Goal: Task Accomplishment & Management: Use online tool/utility

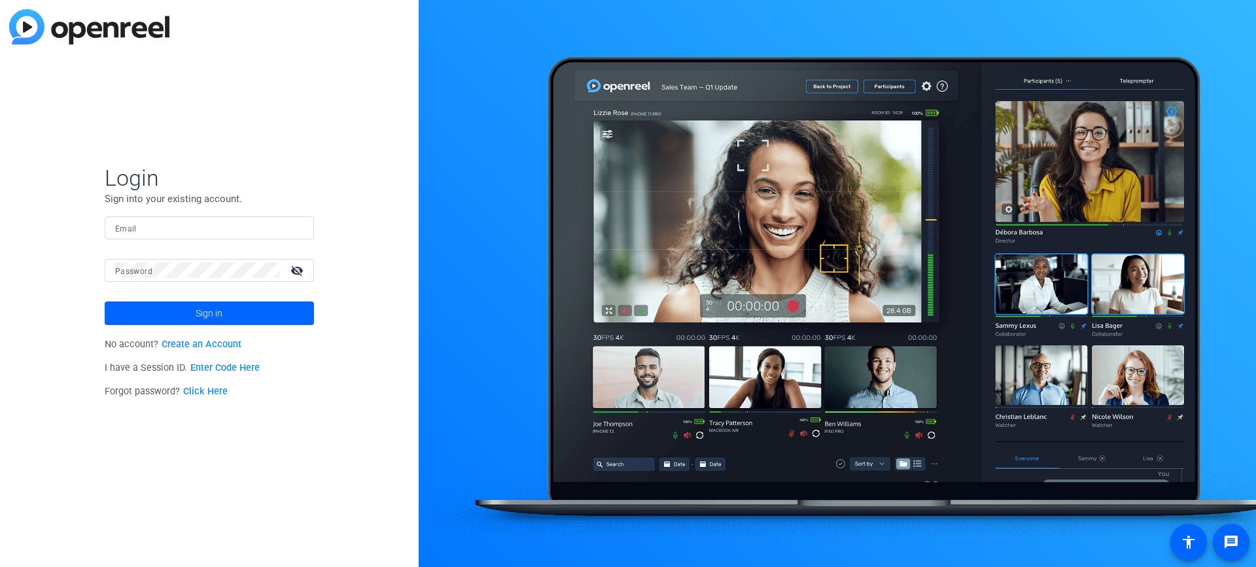
click at [253, 226] on input "Email" at bounding box center [209, 228] width 188 height 16
paste input "Rebecca_Vokolos@newyorklife.com"
type input "Rebecca_Vokolos@newyorklife.com"
click at [183, 312] on span at bounding box center [209, 313] width 209 height 31
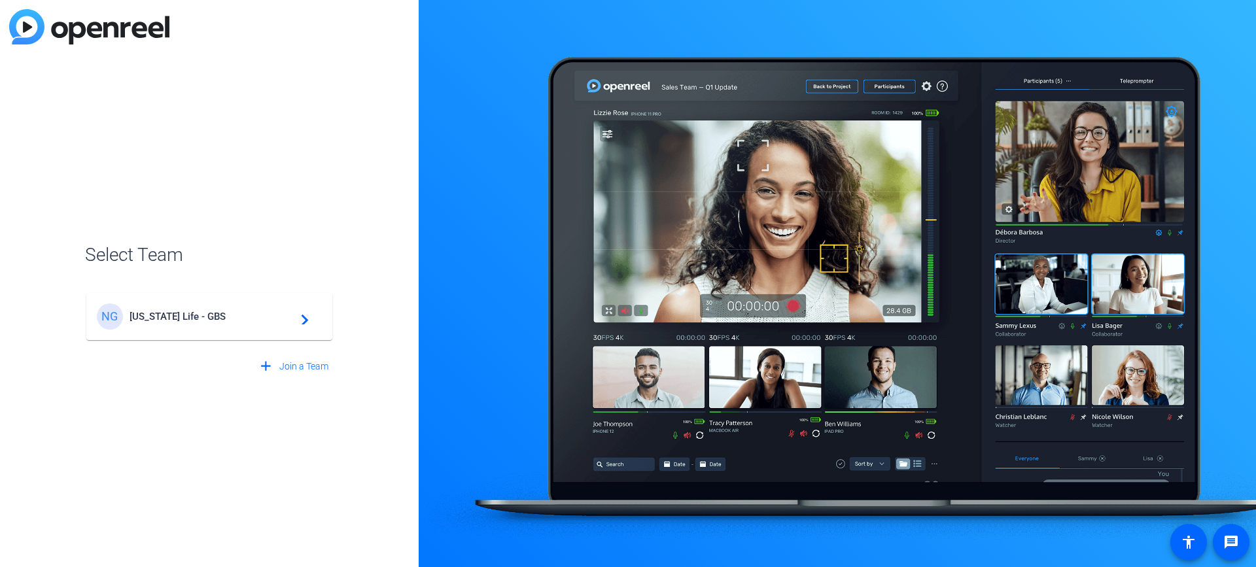
click at [183, 317] on span "New York Life - GBS" at bounding box center [210, 317] width 163 height 12
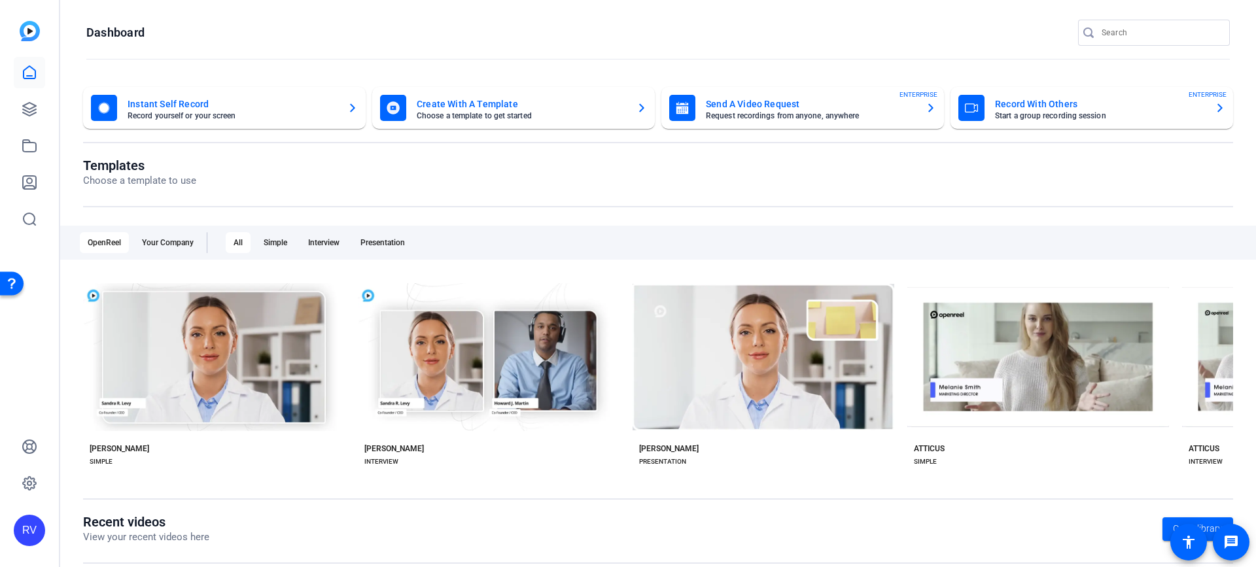
click at [1043, 109] on mat-card-title "Record With Others" at bounding box center [1099, 104] width 209 height 16
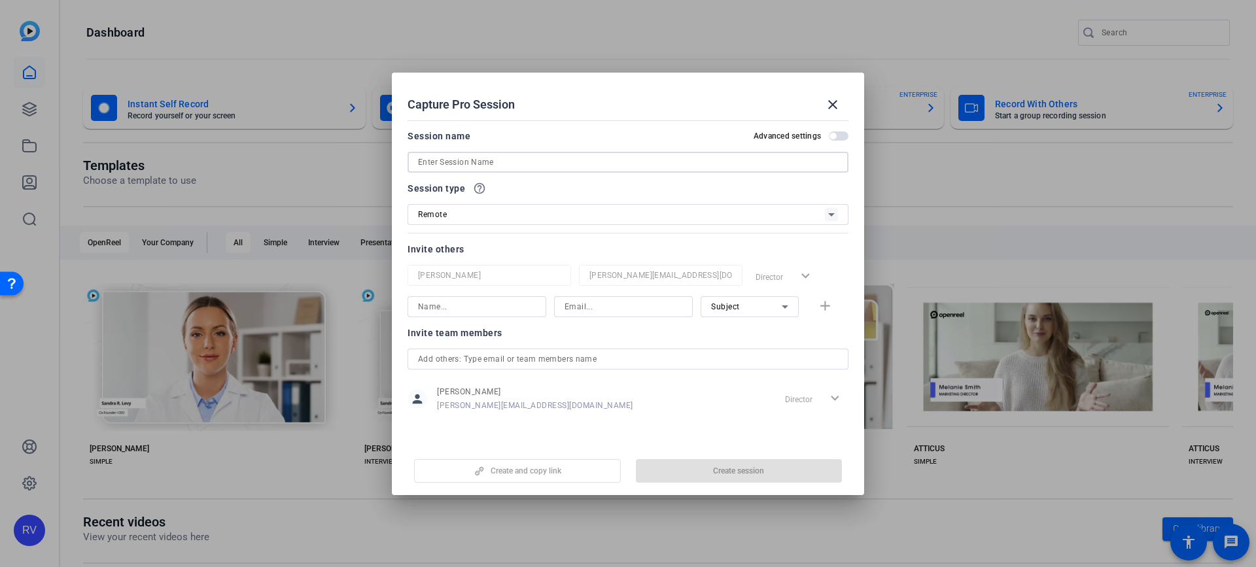
click at [422, 166] on input at bounding box center [628, 162] width 420 height 16
click at [472, 356] on div at bounding box center [628, 359] width 420 height 21
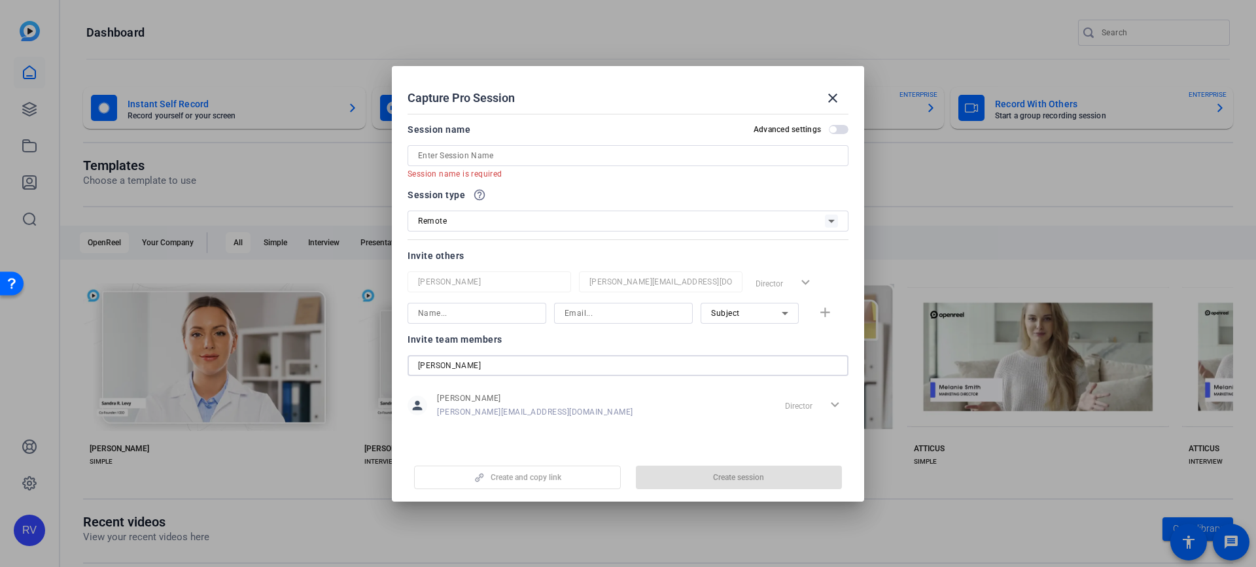
type input "Tracy"
drag, startPoint x: 827, startPoint y: 85, endPoint x: 819, endPoint y: 82, distance: 9.1
click at [820, 82] on span at bounding box center [832, 97] width 31 height 31
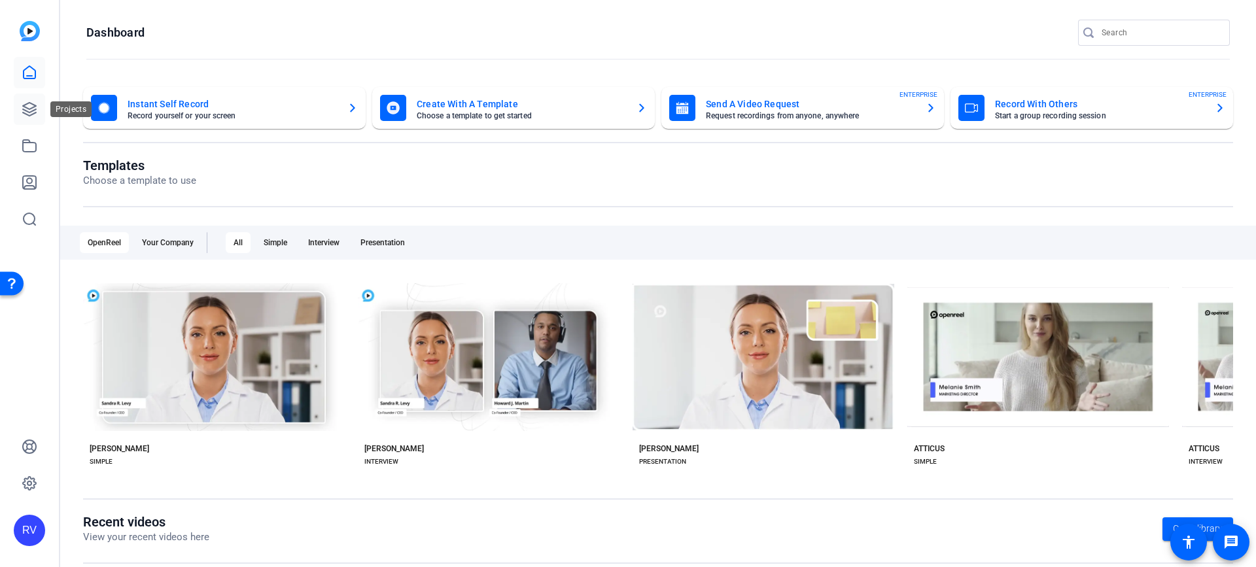
click at [29, 115] on icon at bounding box center [29, 109] width 13 height 13
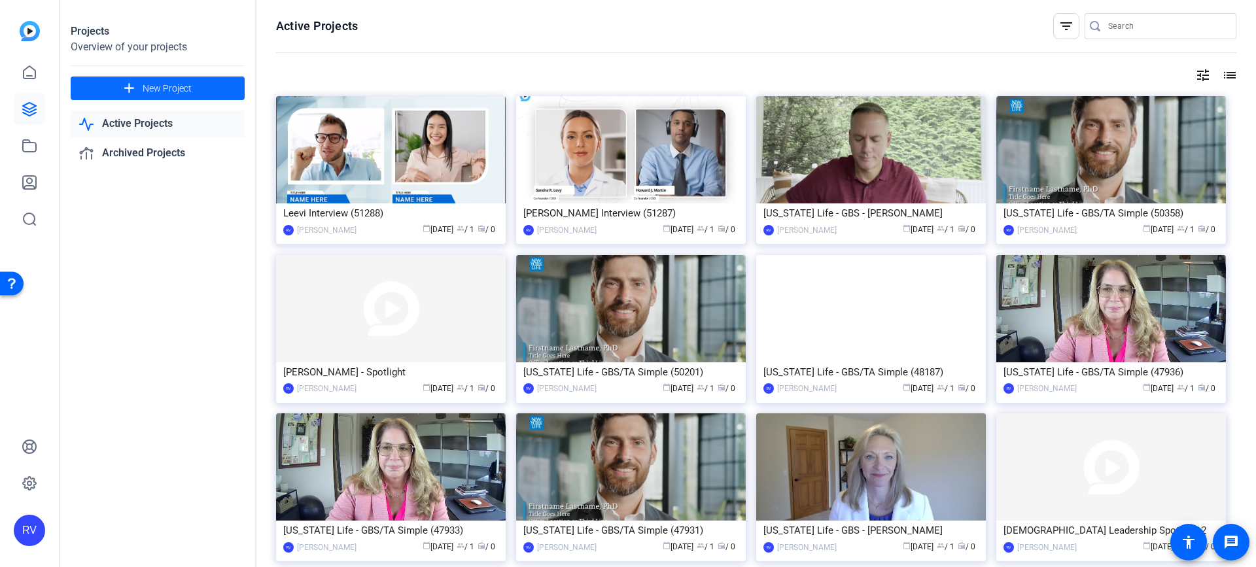
click at [166, 86] on span "New Project" at bounding box center [167, 89] width 49 height 14
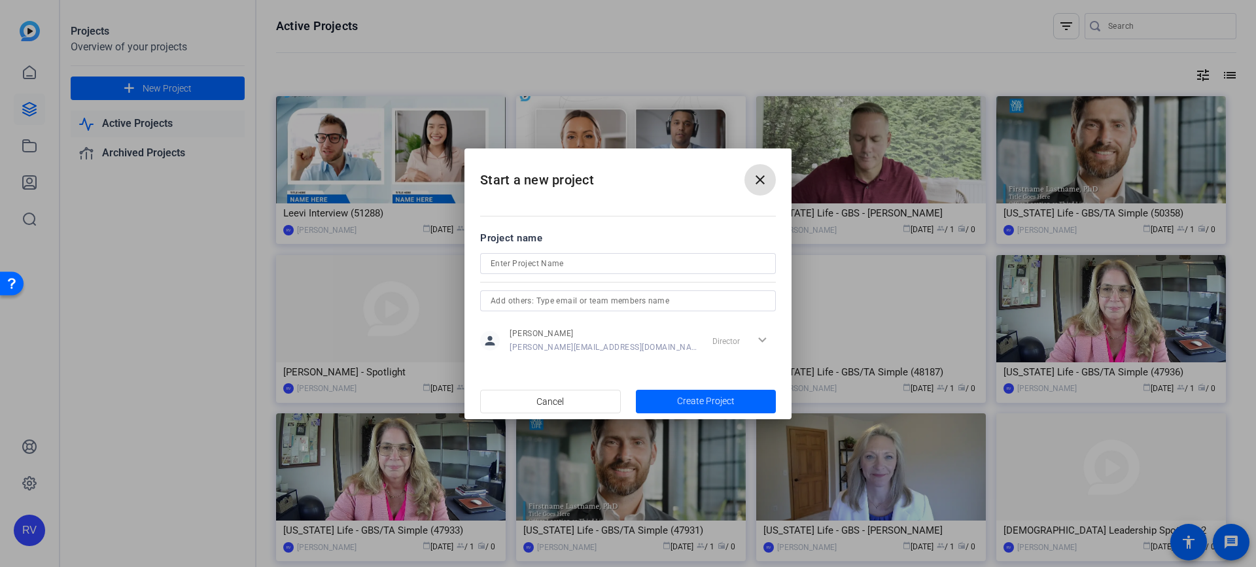
click at [569, 261] on input at bounding box center [627, 264] width 275 height 16
type input "Client Readiness Sustainability Video"
click at [581, 298] on input "text" at bounding box center [627, 301] width 275 height 16
click at [515, 305] on input "Tracy_Frost@newyorklife.com" at bounding box center [627, 301] width 275 height 16
type input "Tracy_A_Frost@newyorklife.com"
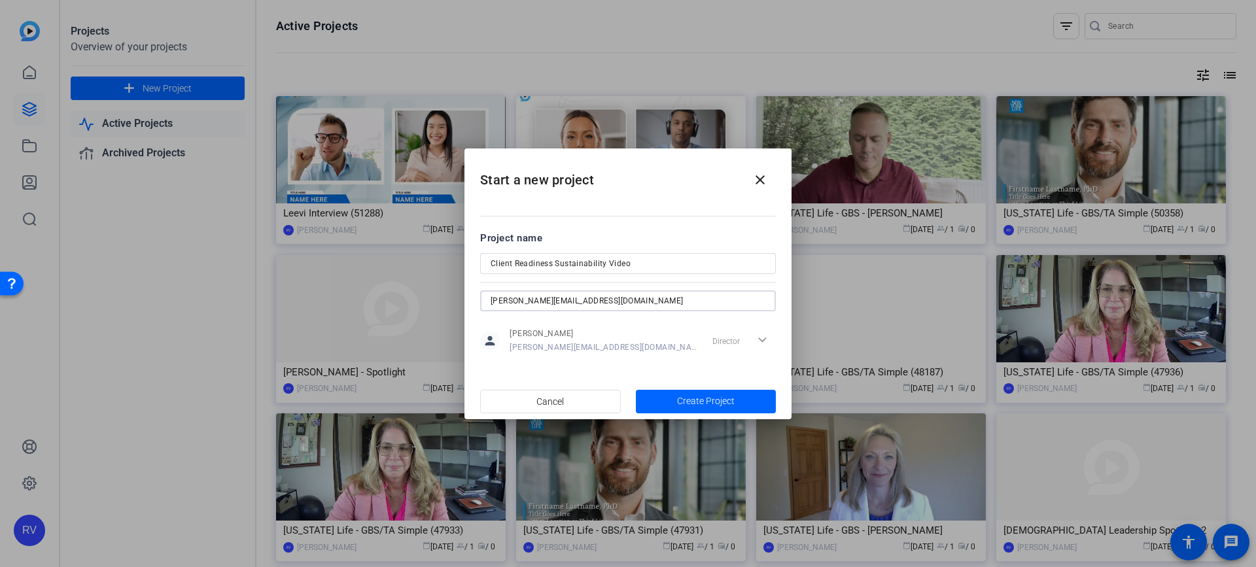
click at [588, 202] on mat-dialog-content "Project name Client Readiness Sustainability Video Tracy_A_Frost@newyorklife.co…" at bounding box center [627, 292] width 327 height 182
click at [664, 402] on span "button" at bounding box center [706, 401] width 141 height 31
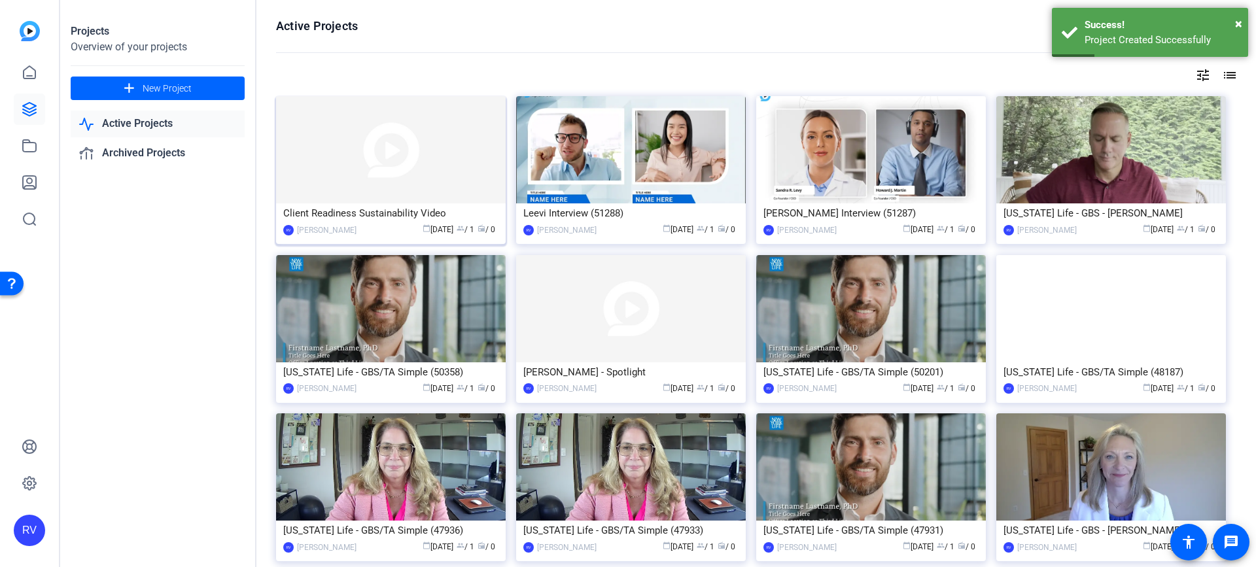
click at [338, 139] on img at bounding box center [391, 149] width 230 height 107
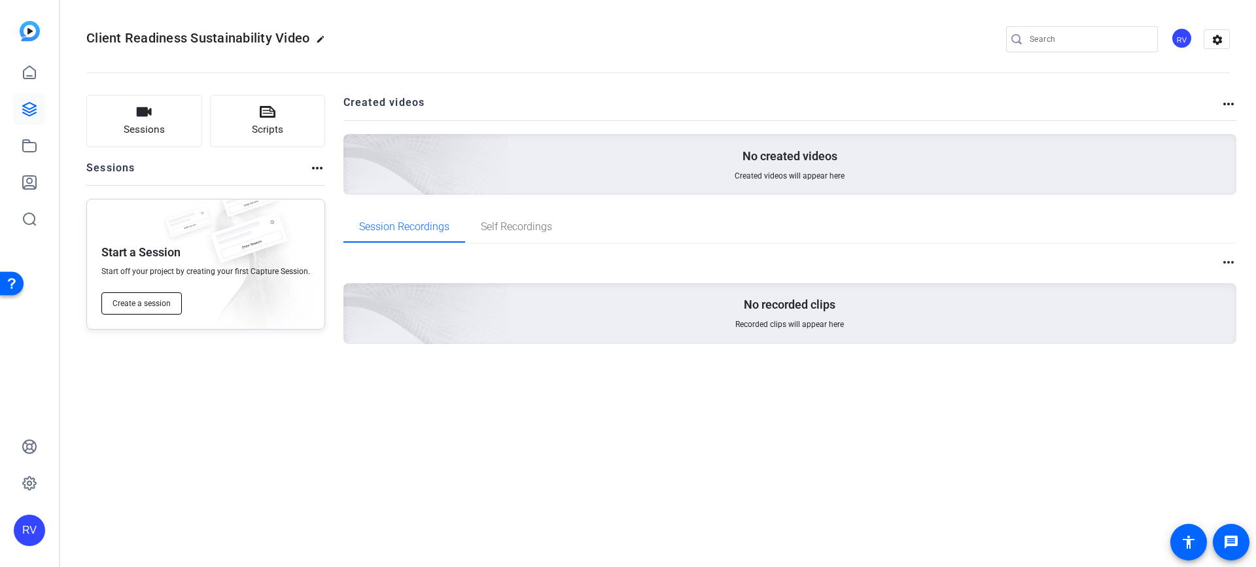
click at [143, 302] on span "Create a session" at bounding box center [141, 303] width 58 height 10
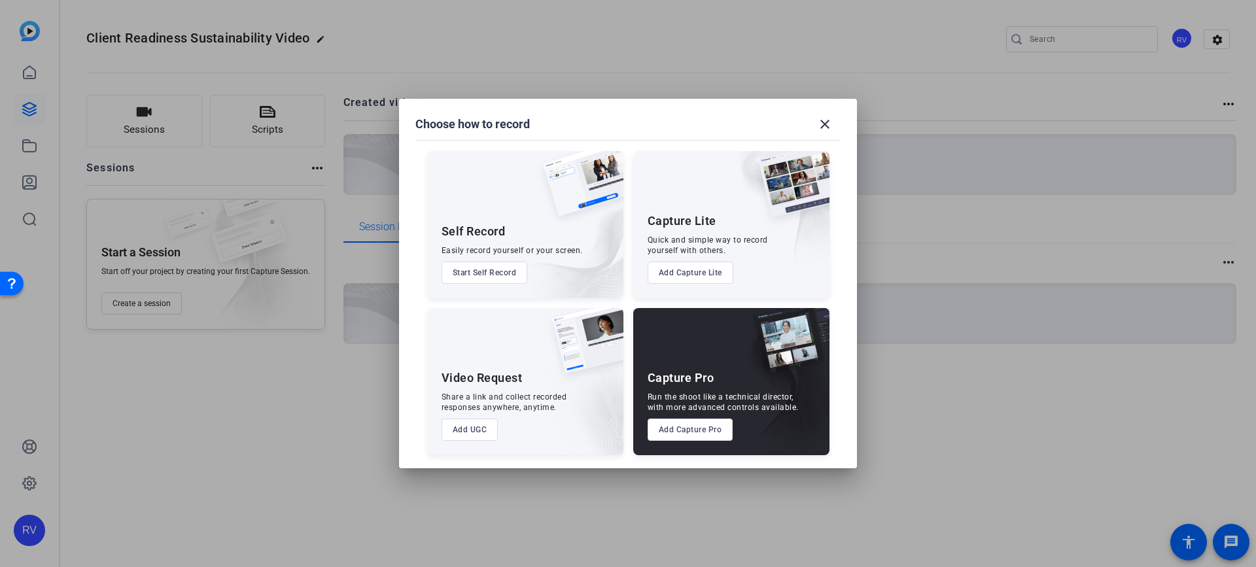
click at [473, 276] on button "Start Self Record" at bounding box center [484, 273] width 86 height 22
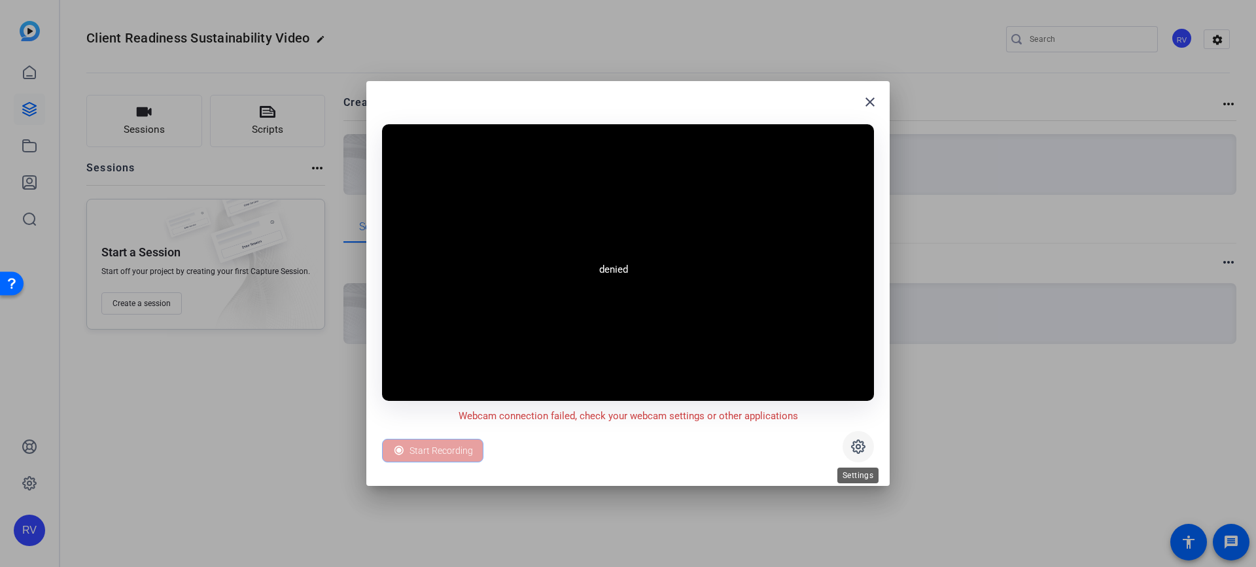
click at [864, 453] on icon at bounding box center [858, 447] width 16 height 16
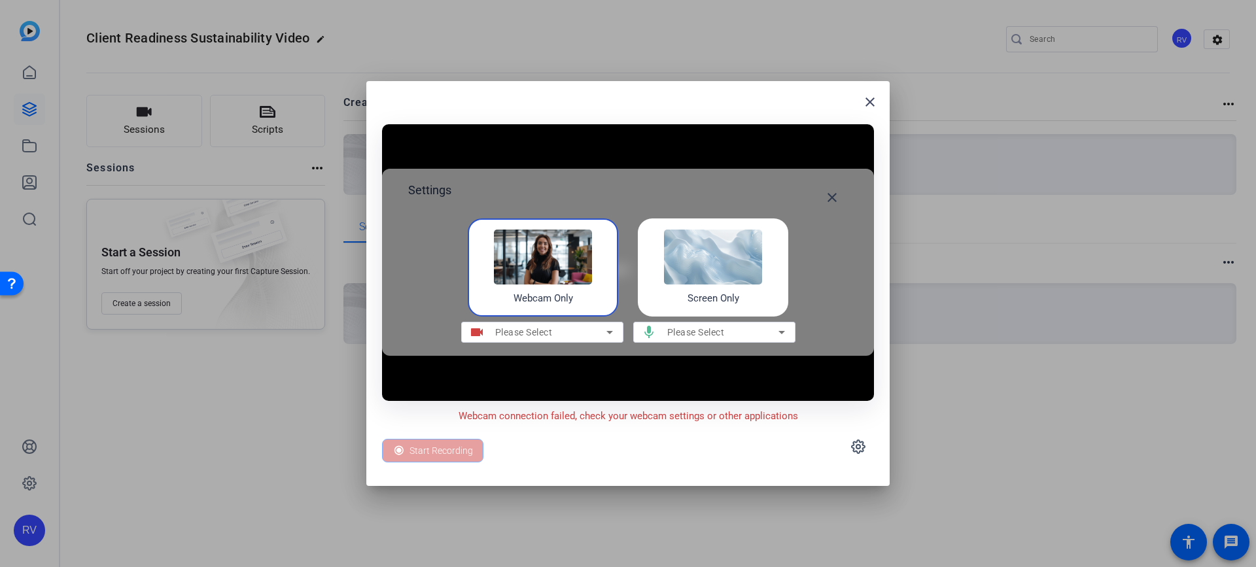
click at [567, 322] on div "Please Select" at bounding box center [554, 332] width 118 height 21
click at [572, 333] on div "Please Select" at bounding box center [550, 332] width 111 height 16
click at [585, 337] on div "Please Select" at bounding box center [550, 332] width 111 height 16
drag, startPoint x: 608, startPoint y: 332, endPoint x: 600, endPoint y: 332, distance: 7.9
click at [605, 332] on icon at bounding box center [610, 332] width 16 height 16
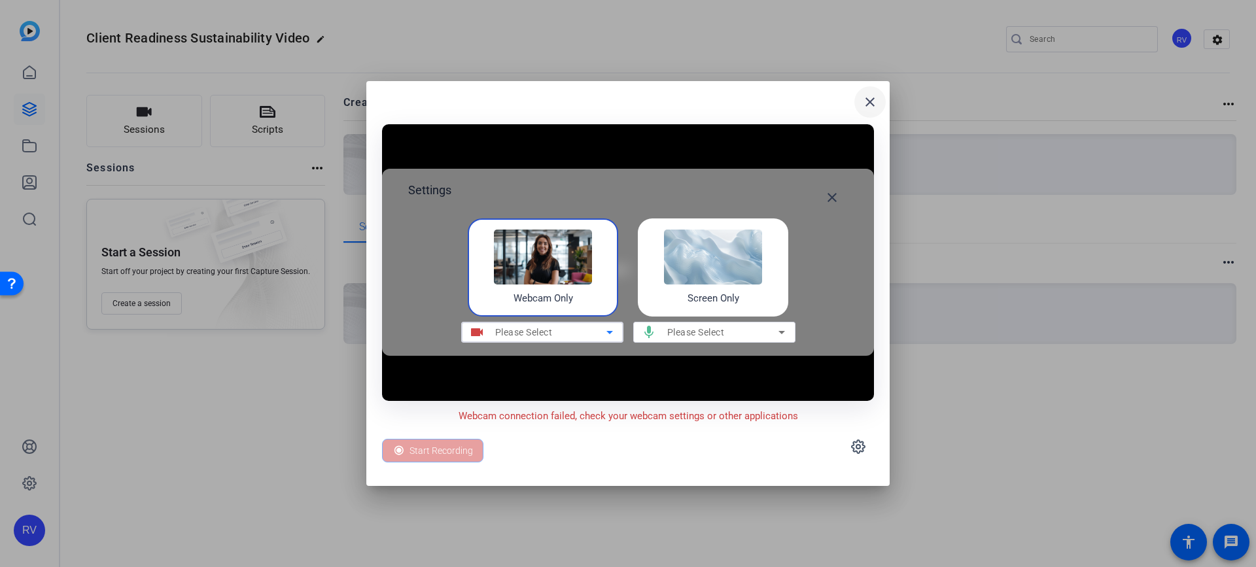
click at [867, 107] on mat-icon "close" at bounding box center [870, 102] width 16 height 16
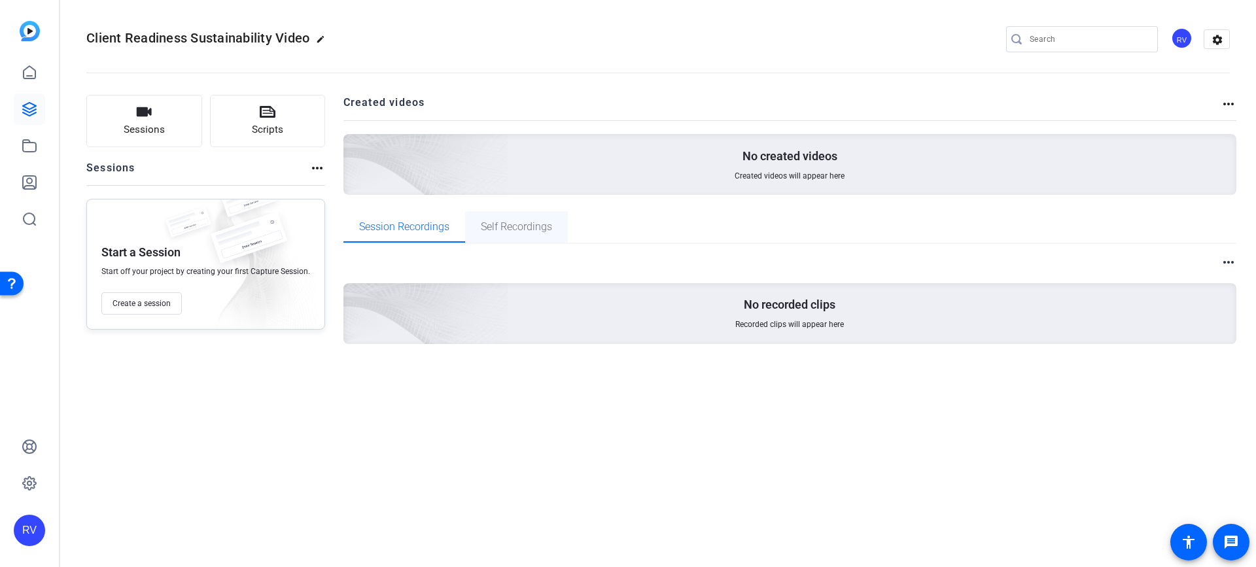
click at [477, 224] on div "Self Recordings" at bounding box center [516, 226] width 103 height 31
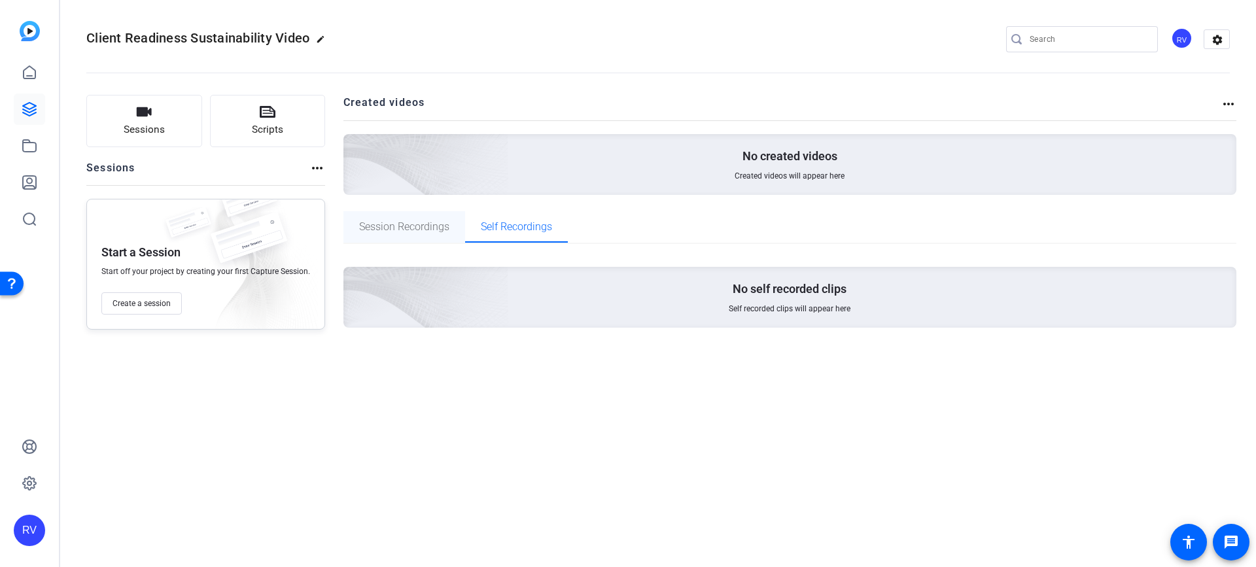
click at [387, 229] on span "Session Recordings" at bounding box center [404, 227] width 90 height 10
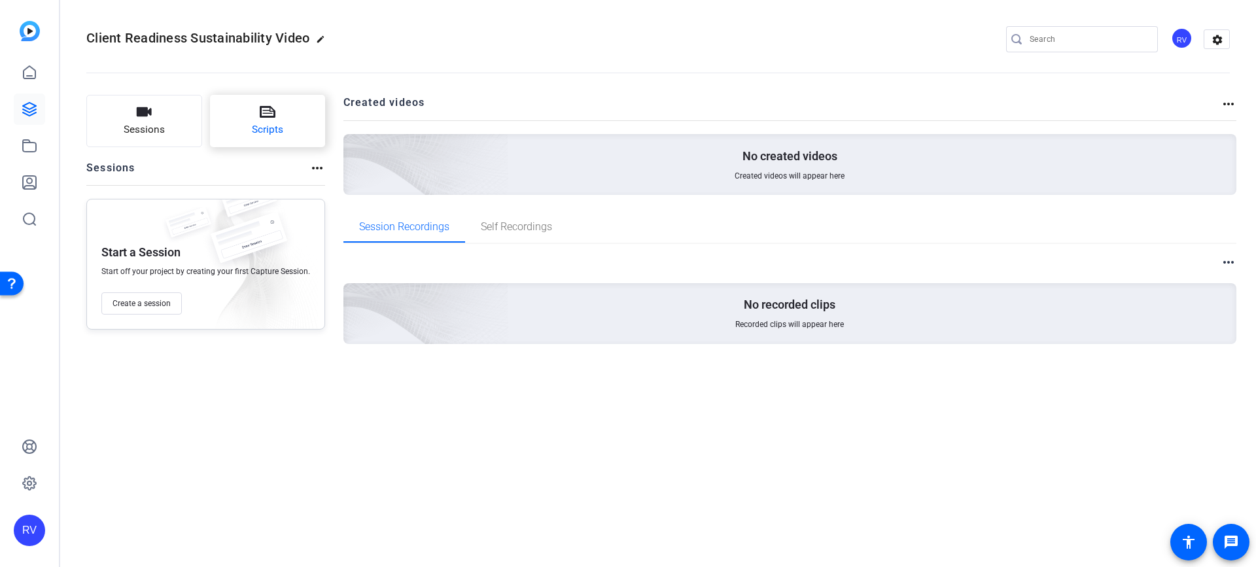
click at [265, 128] on span "Scripts" at bounding box center [267, 129] width 31 height 15
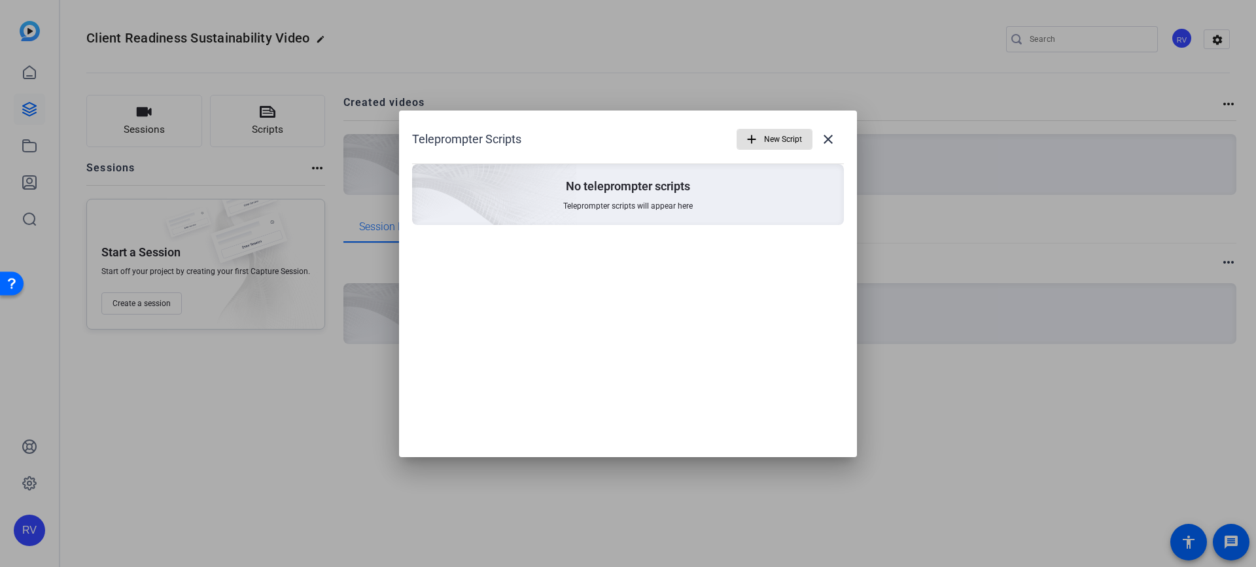
click at [776, 145] on span "New Script" at bounding box center [783, 139] width 38 height 25
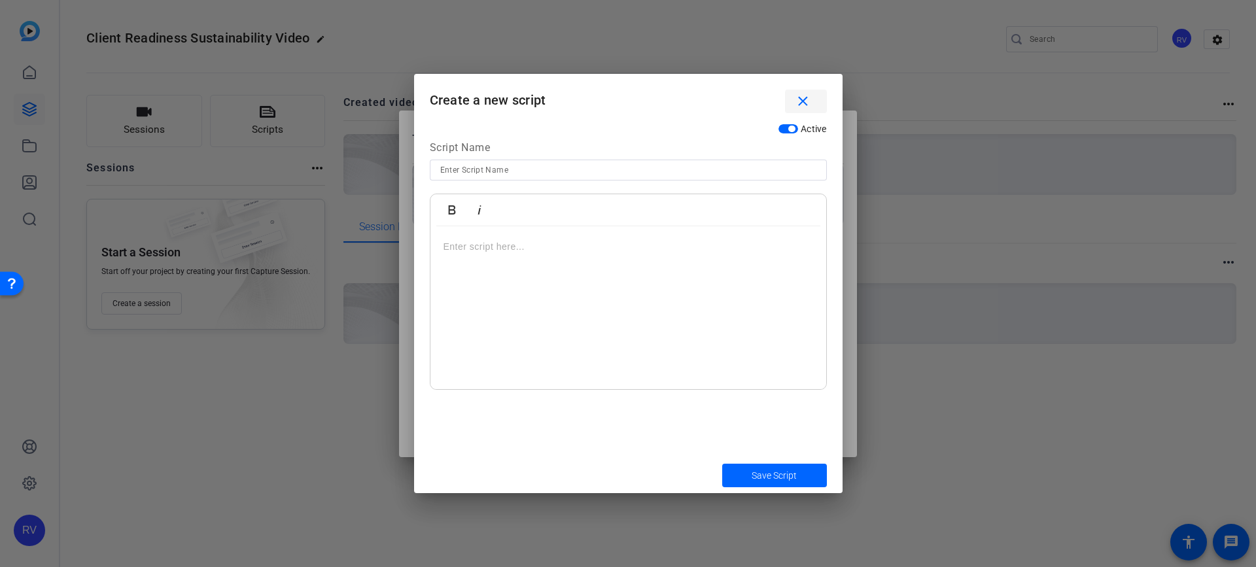
click at [799, 100] on mat-icon "close" at bounding box center [803, 102] width 16 height 16
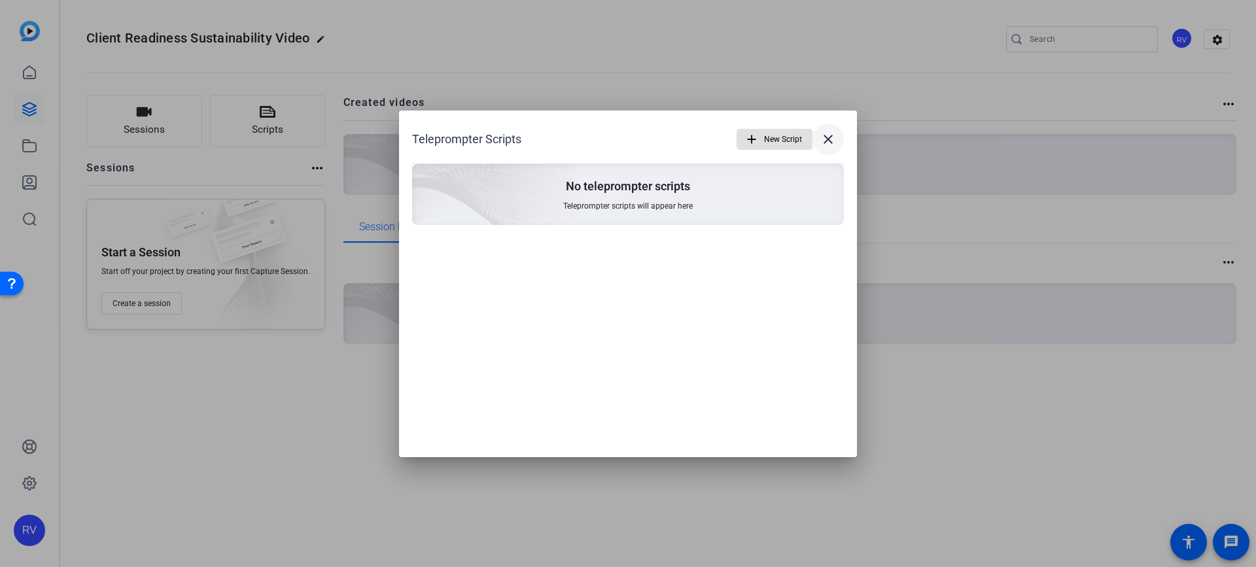
click at [831, 140] on mat-icon "close" at bounding box center [828, 139] width 16 height 16
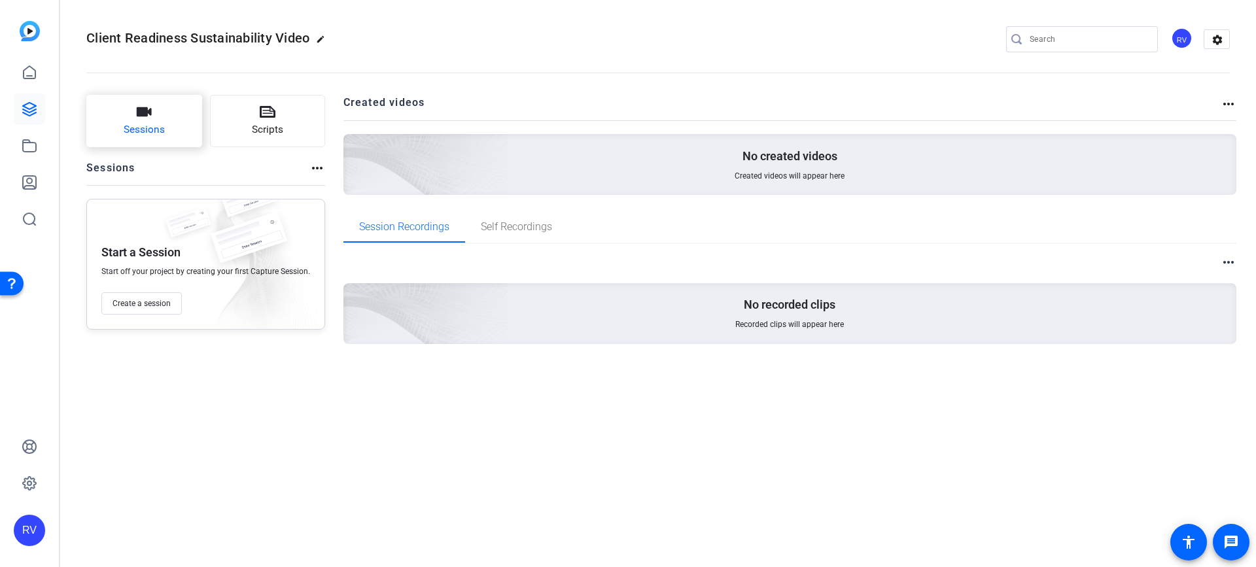
click at [134, 126] on span "Sessions" at bounding box center [144, 129] width 41 height 15
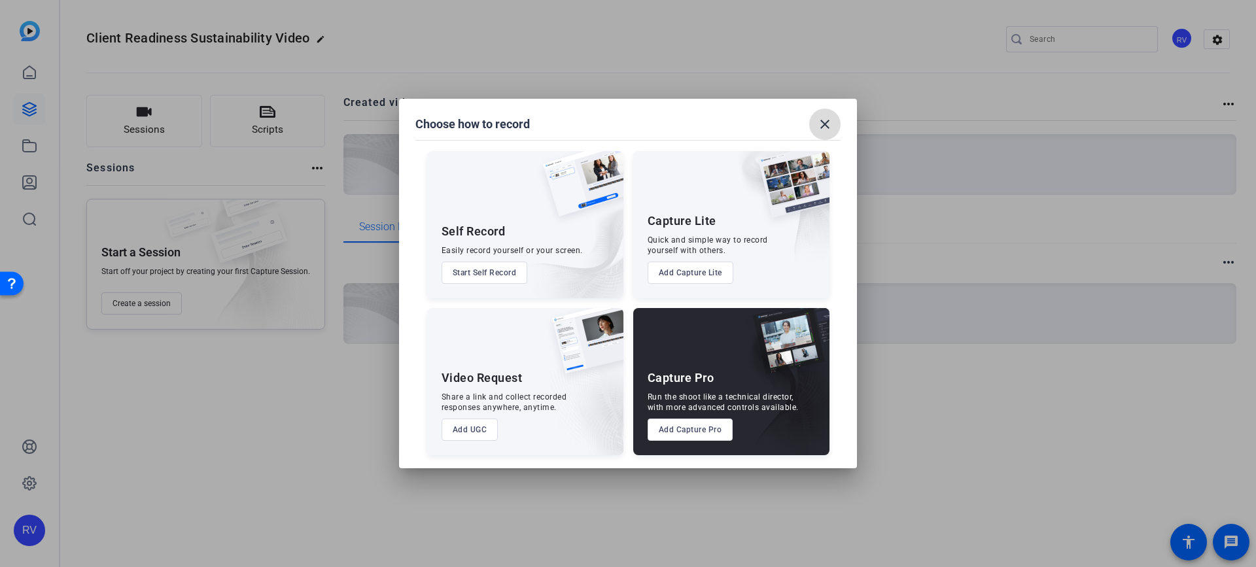
click at [828, 120] on mat-icon "close" at bounding box center [825, 124] width 16 height 16
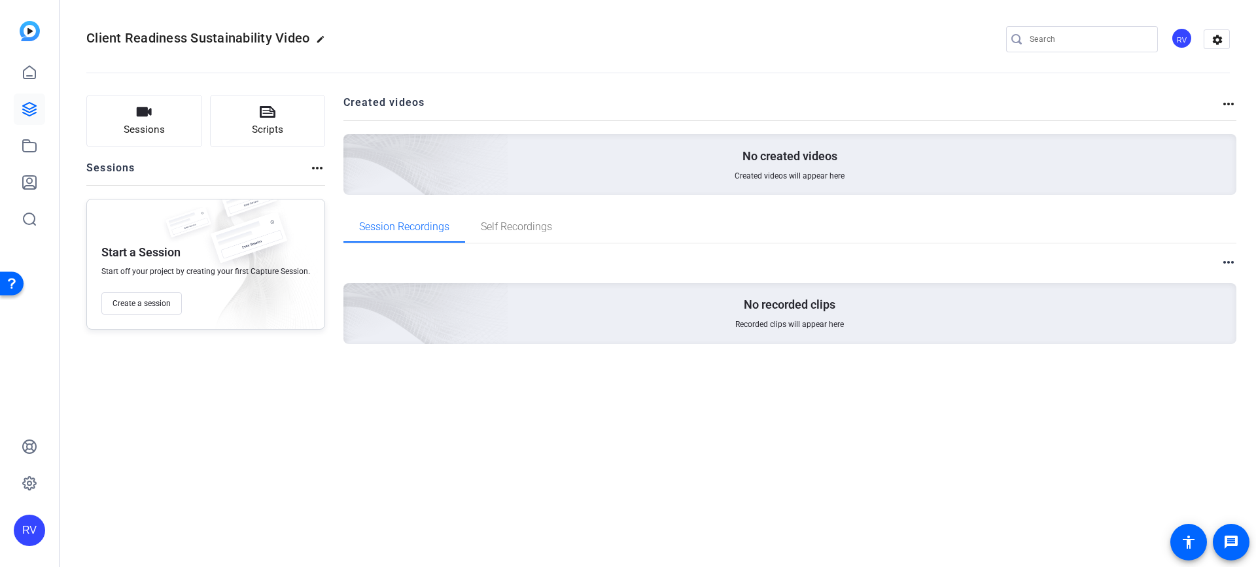
click at [318, 169] on mat-icon "more_horiz" at bounding box center [317, 168] width 16 height 16
click at [281, 173] on div at bounding box center [628, 283] width 1256 height 567
click at [1221, 44] on mat-icon "settings" at bounding box center [1217, 40] width 26 height 20
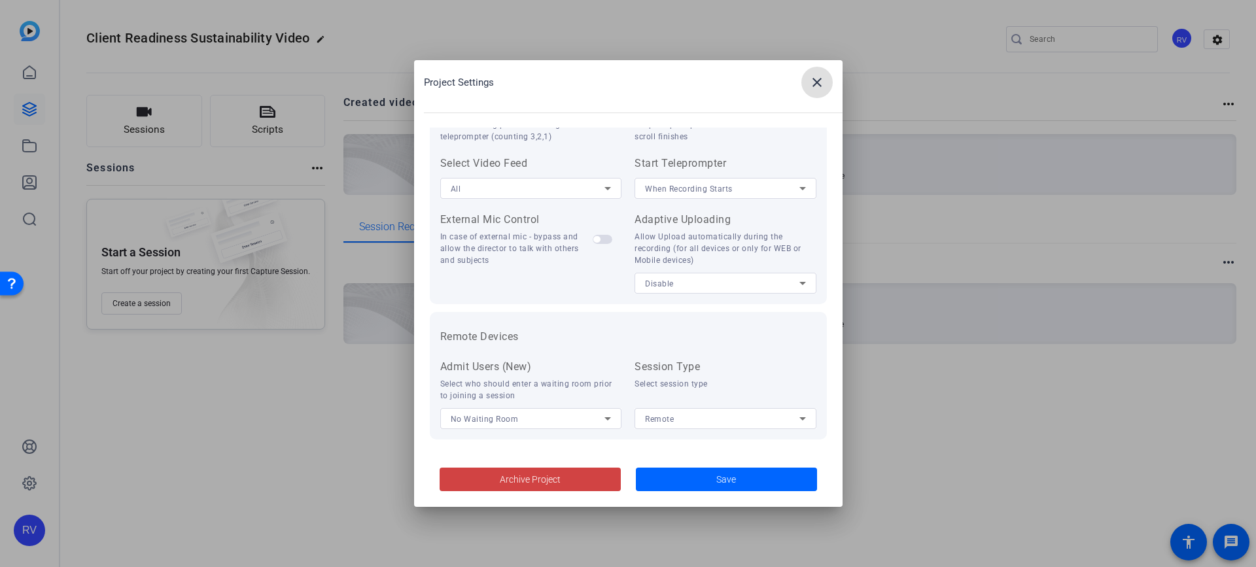
scroll to position [270, 0]
click at [808, 87] on span at bounding box center [816, 82] width 31 height 31
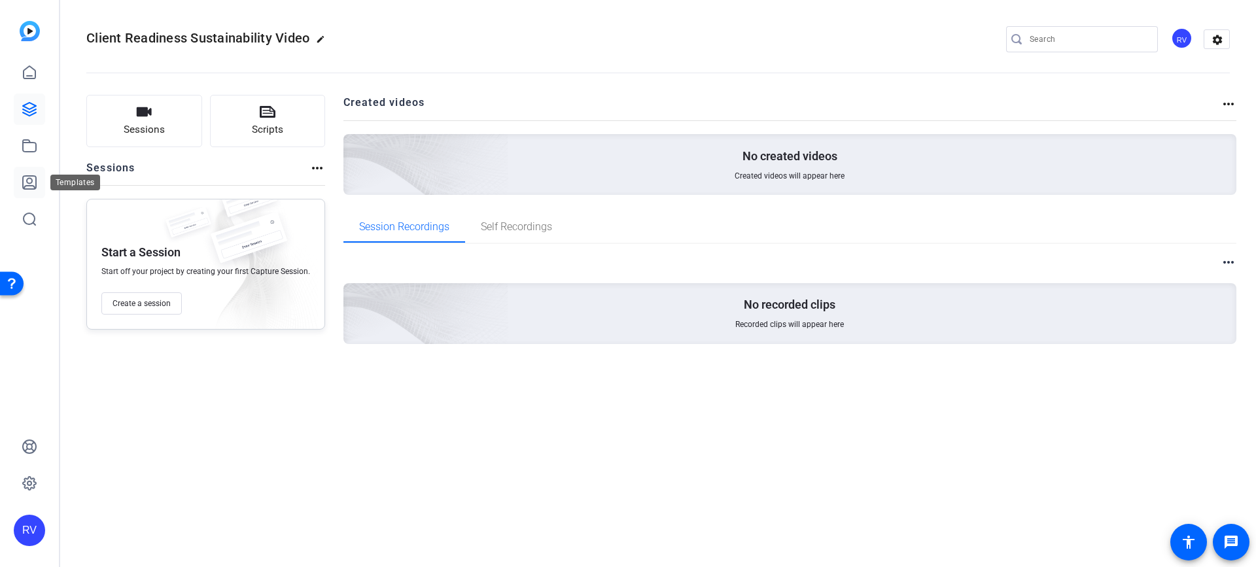
click at [29, 176] on icon at bounding box center [29, 182] width 13 height 13
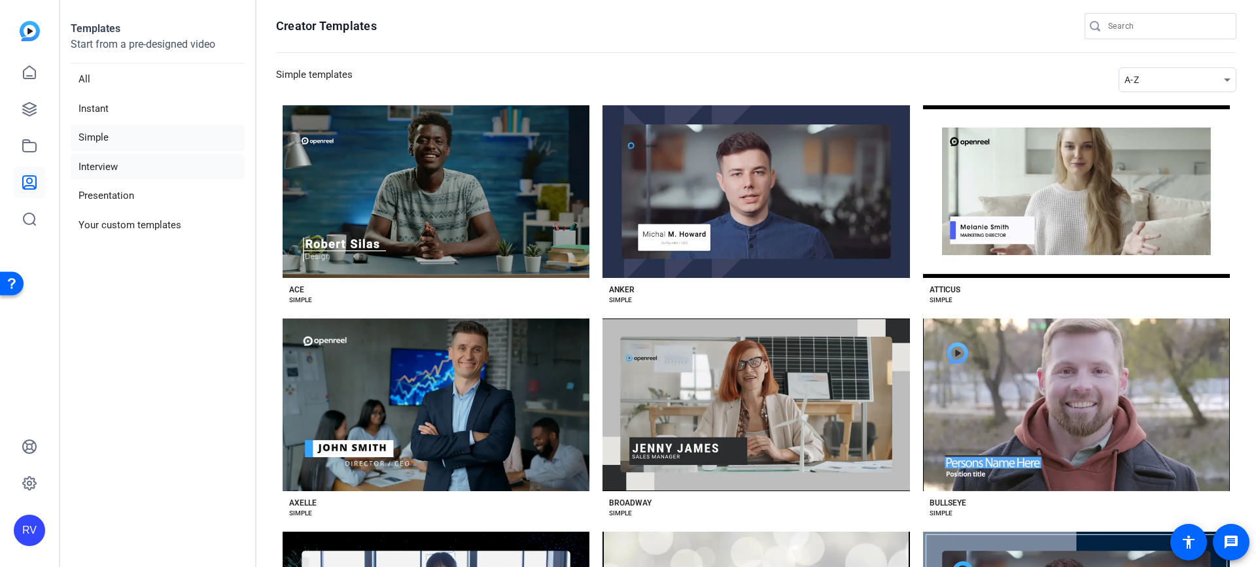
click at [110, 159] on li "Interview" at bounding box center [158, 167] width 174 height 27
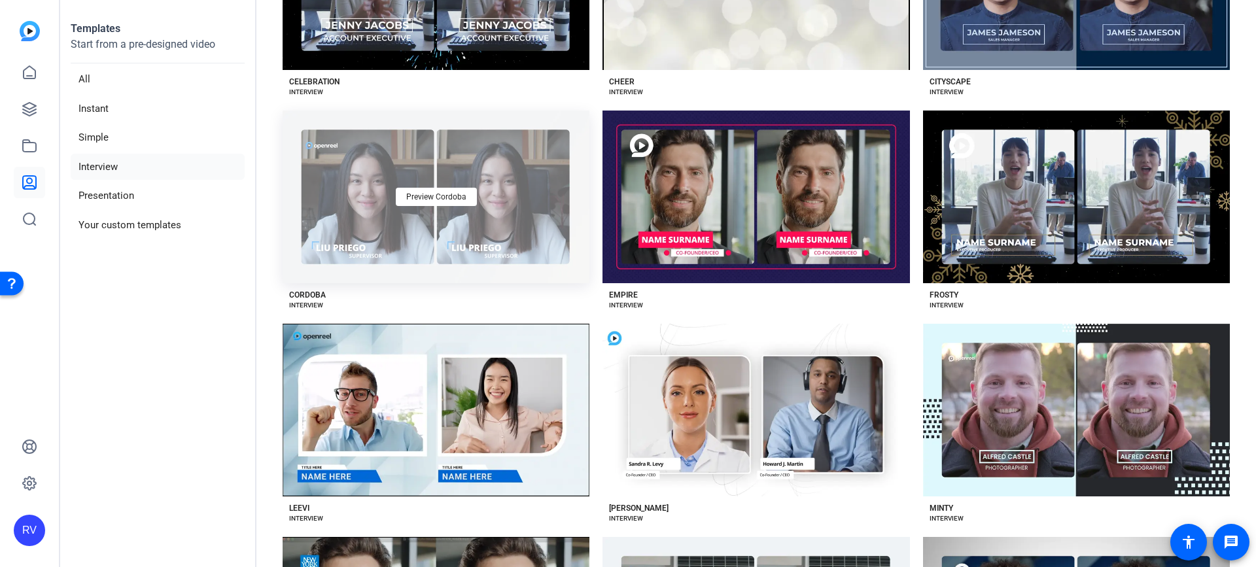
scroll to position [654, 0]
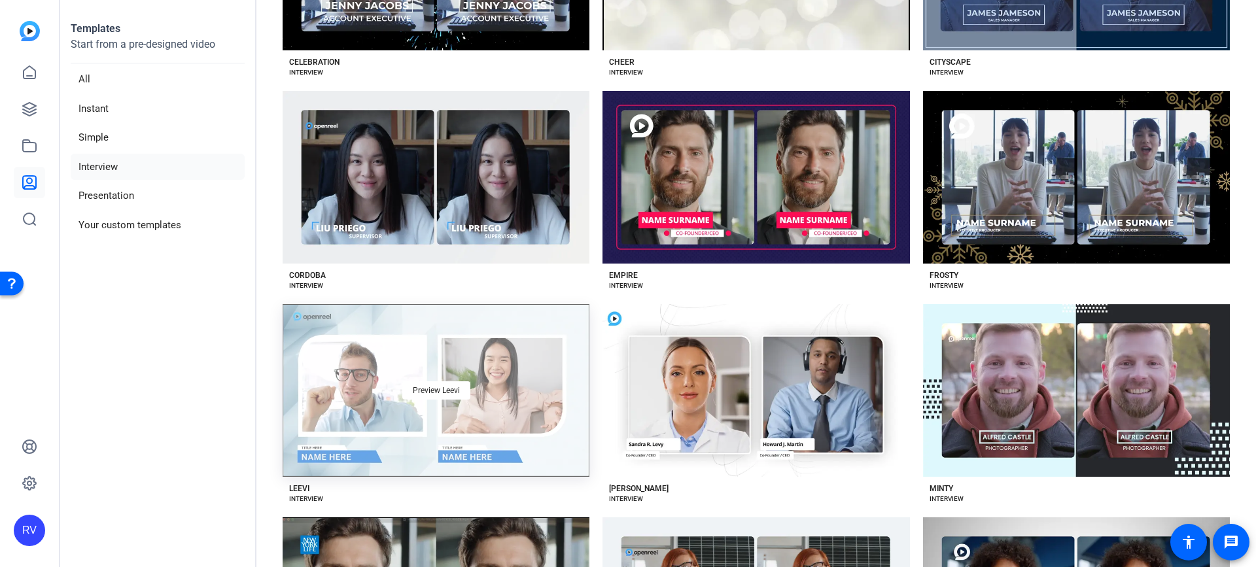
click at [413, 364] on div "Preview Leevi" at bounding box center [436, 390] width 307 height 173
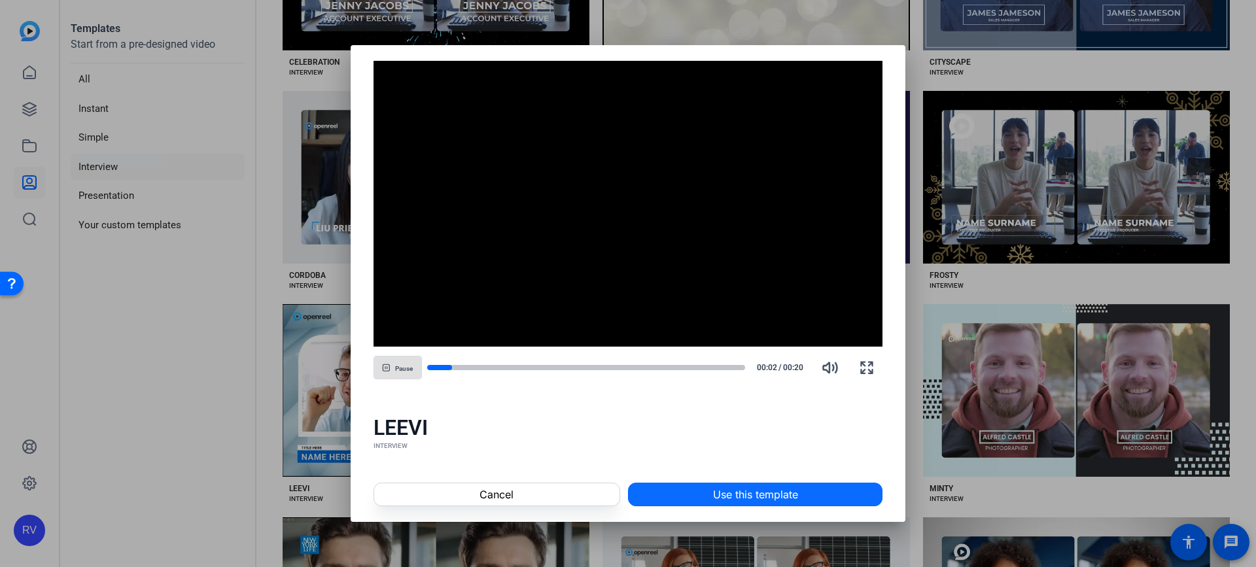
click at [746, 488] on span "Use this template" at bounding box center [755, 495] width 85 height 16
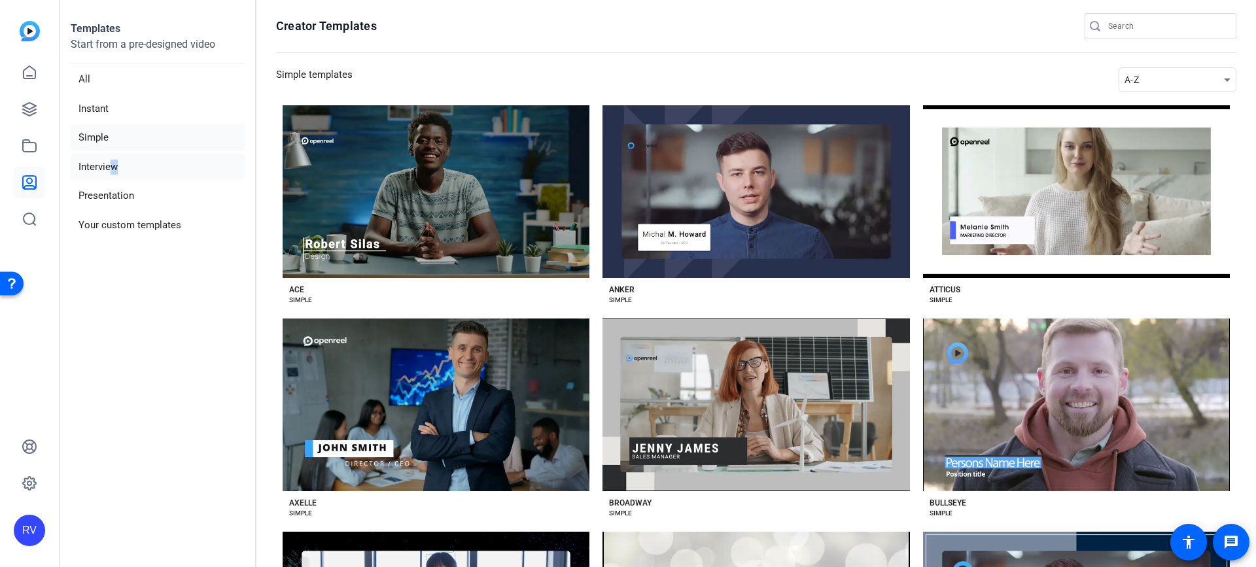
click at [106, 158] on li "Interview" at bounding box center [158, 167] width 174 height 27
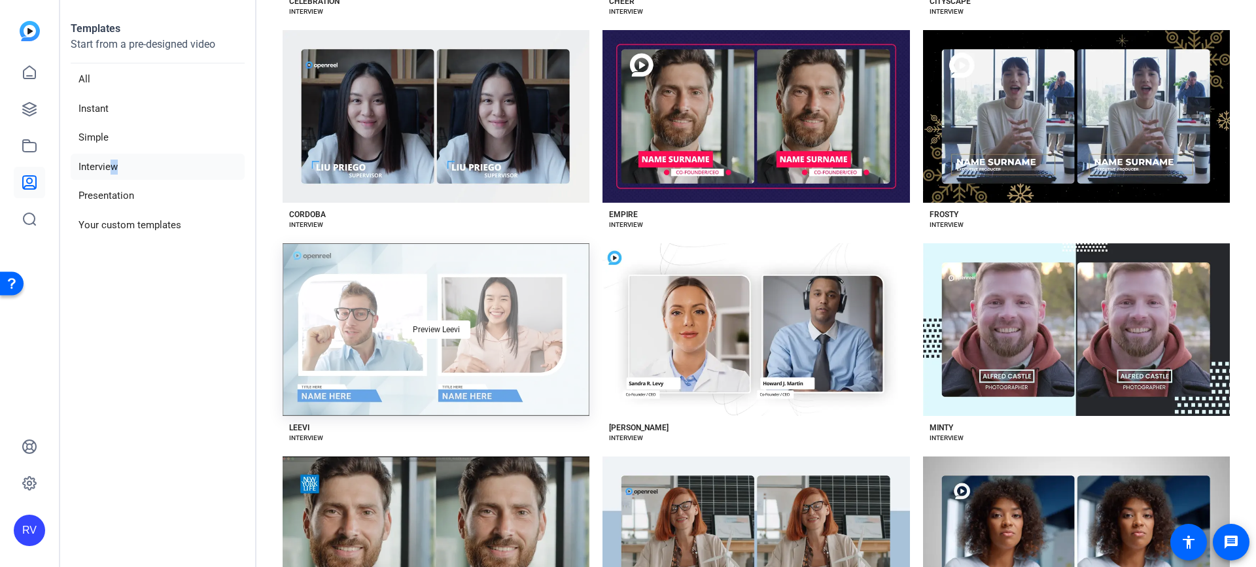
scroll to position [719, 0]
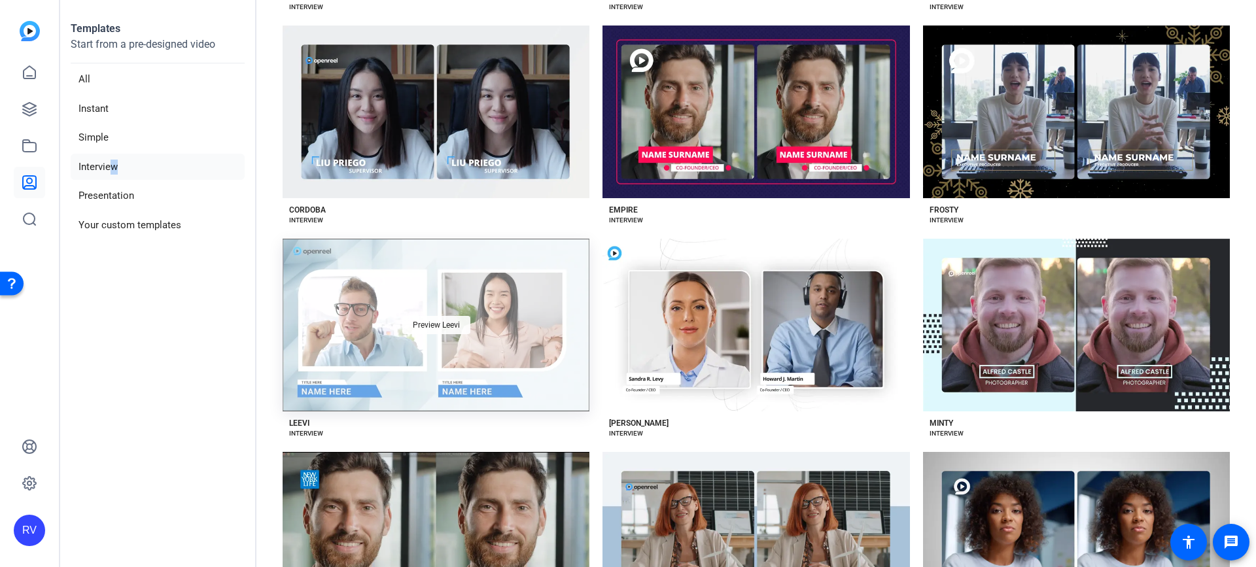
click at [467, 318] on div "Preview Leevi" at bounding box center [436, 325] width 68 height 18
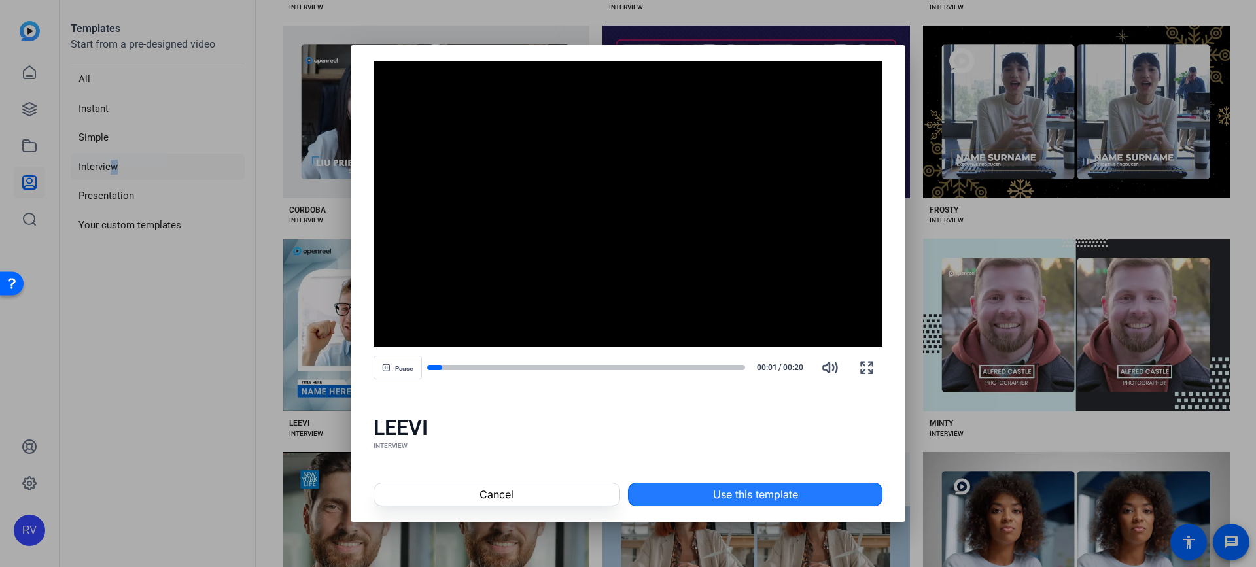
click at [697, 487] on span at bounding box center [754, 494] width 253 height 31
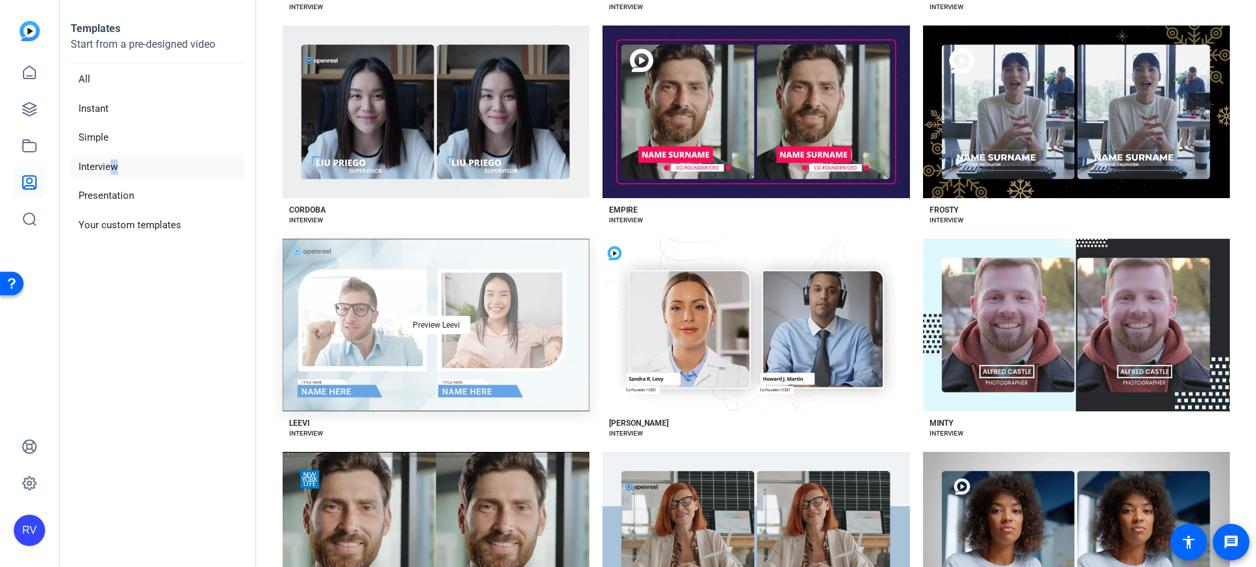
click at [414, 308] on div "Preview Leevi" at bounding box center [436, 325] width 307 height 173
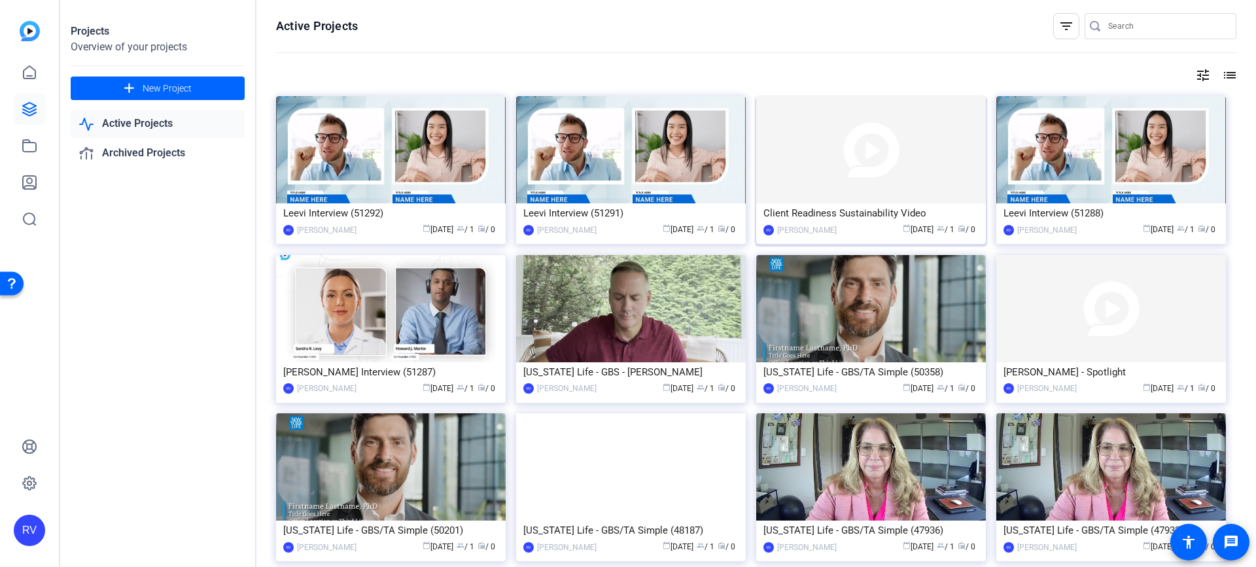
click at [813, 176] on img at bounding box center [871, 149] width 230 height 107
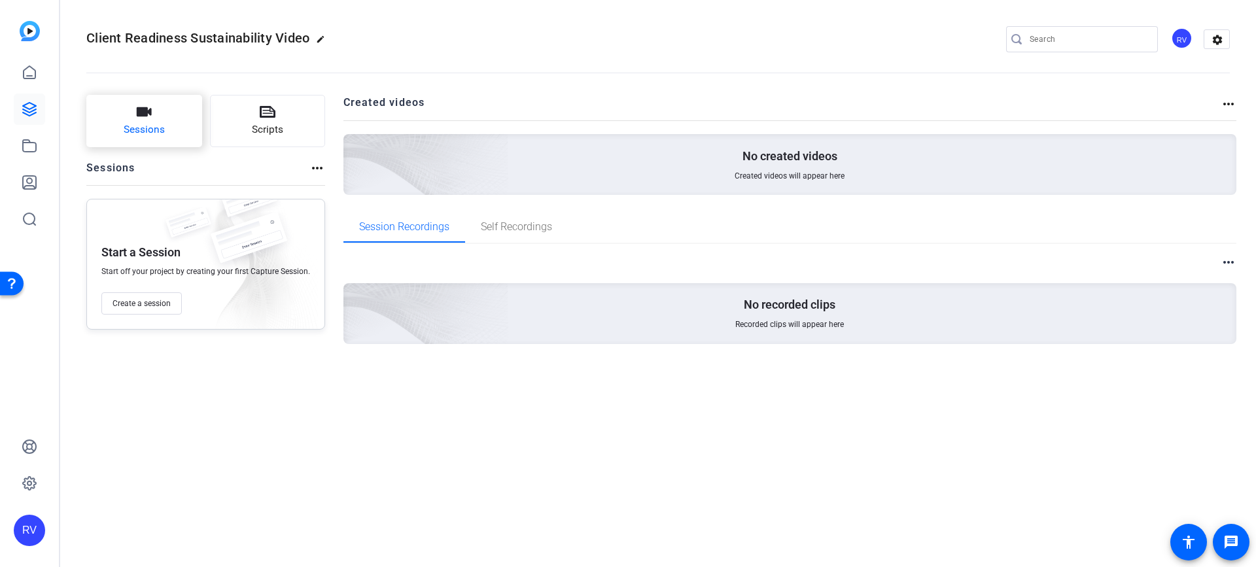
click at [120, 108] on button "Sessions" at bounding box center [144, 121] width 116 height 52
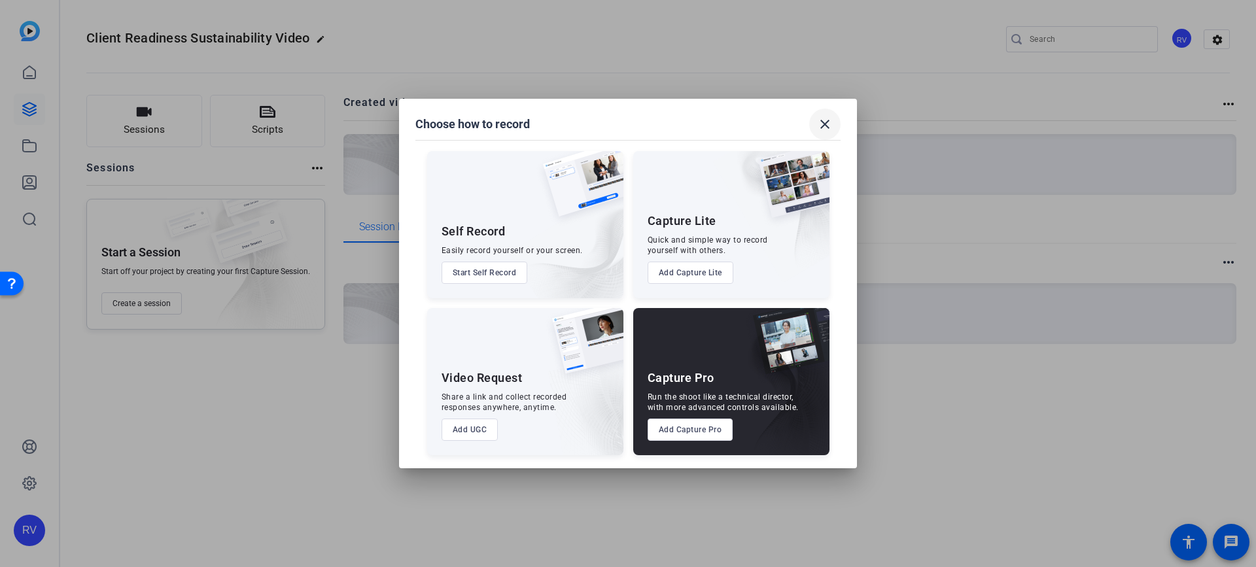
click at [827, 122] on mat-icon "close" at bounding box center [825, 124] width 16 height 16
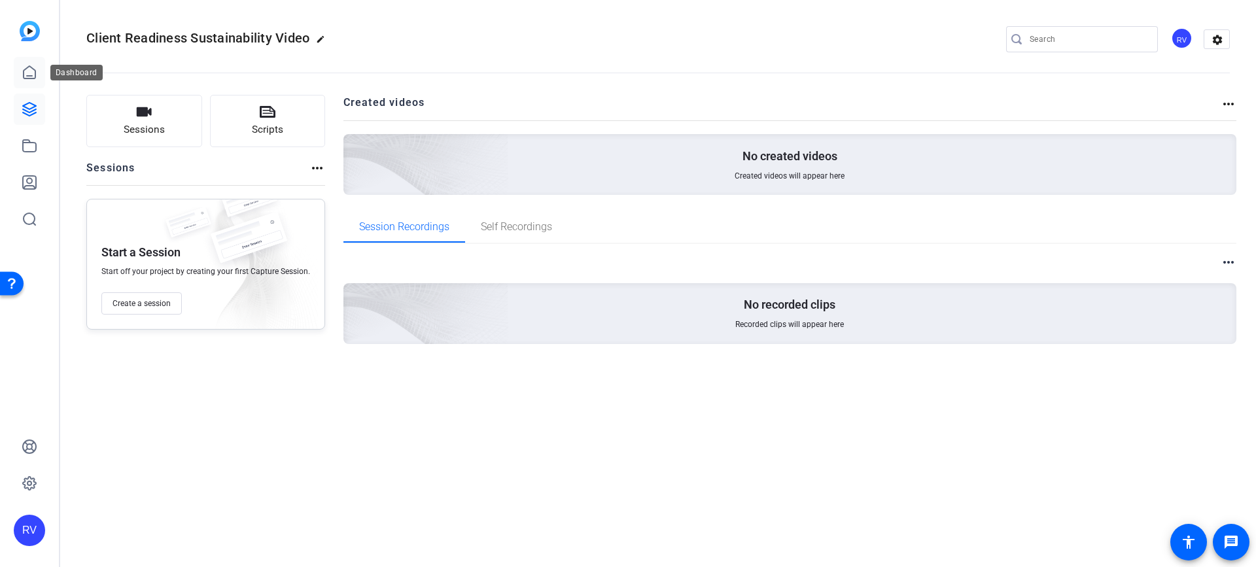
click at [34, 69] on icon at bounding box center [30, 73] width 16 height 16
